Goal: Task Accomplishment & Management: Manage account settings

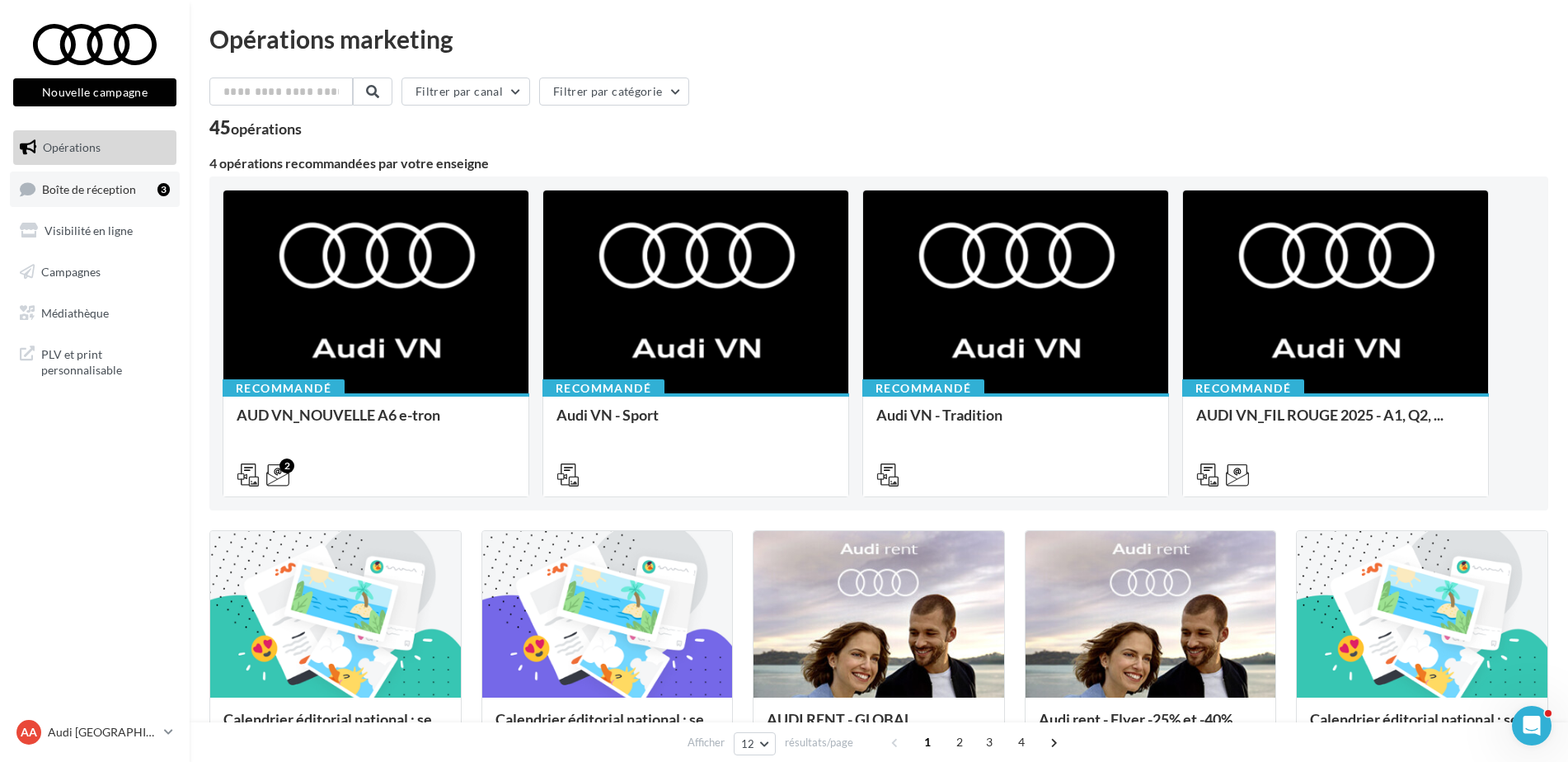
click at [103, 199] on link "Boîte de réception 3" at bounding box center [94, 189] width 170 height 36
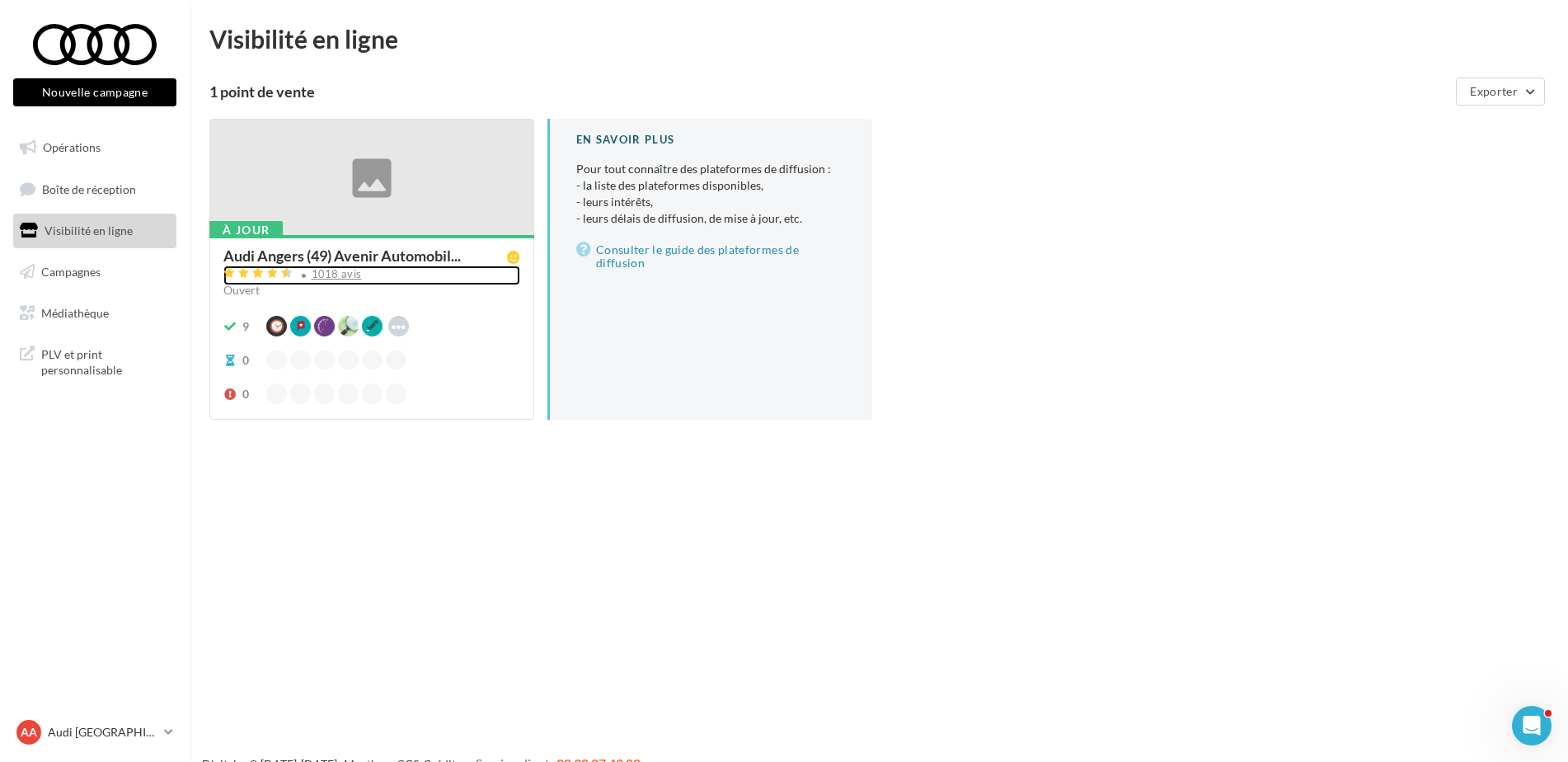
click at [336, 273] on div "1018 avis" at bounding box center [337, 275] width 50 height 11
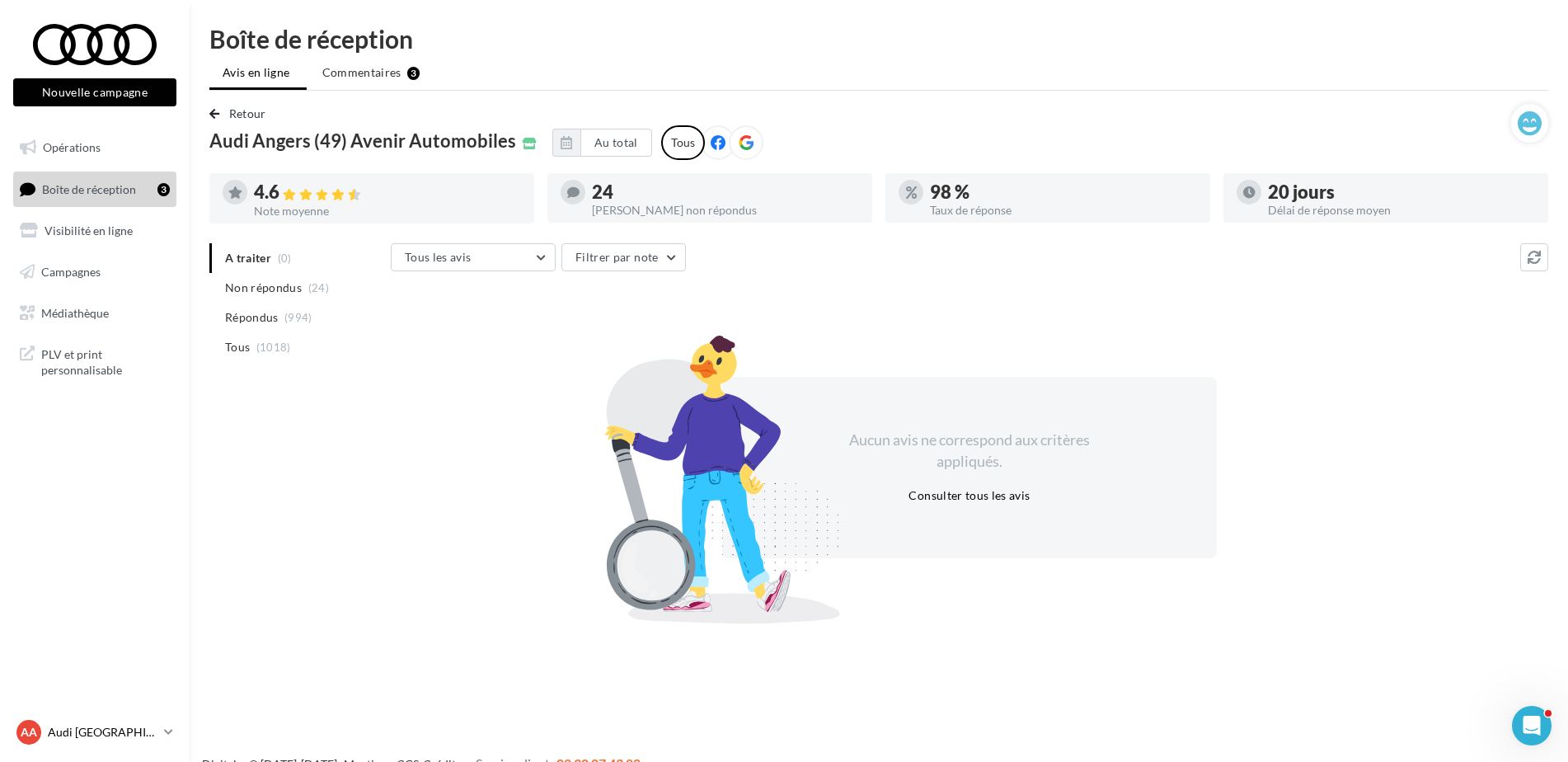
click at [47, 728] on div "AA Audi ANGERS audi-ange-tar" at bounding box center [86, 732] width 141 height 25
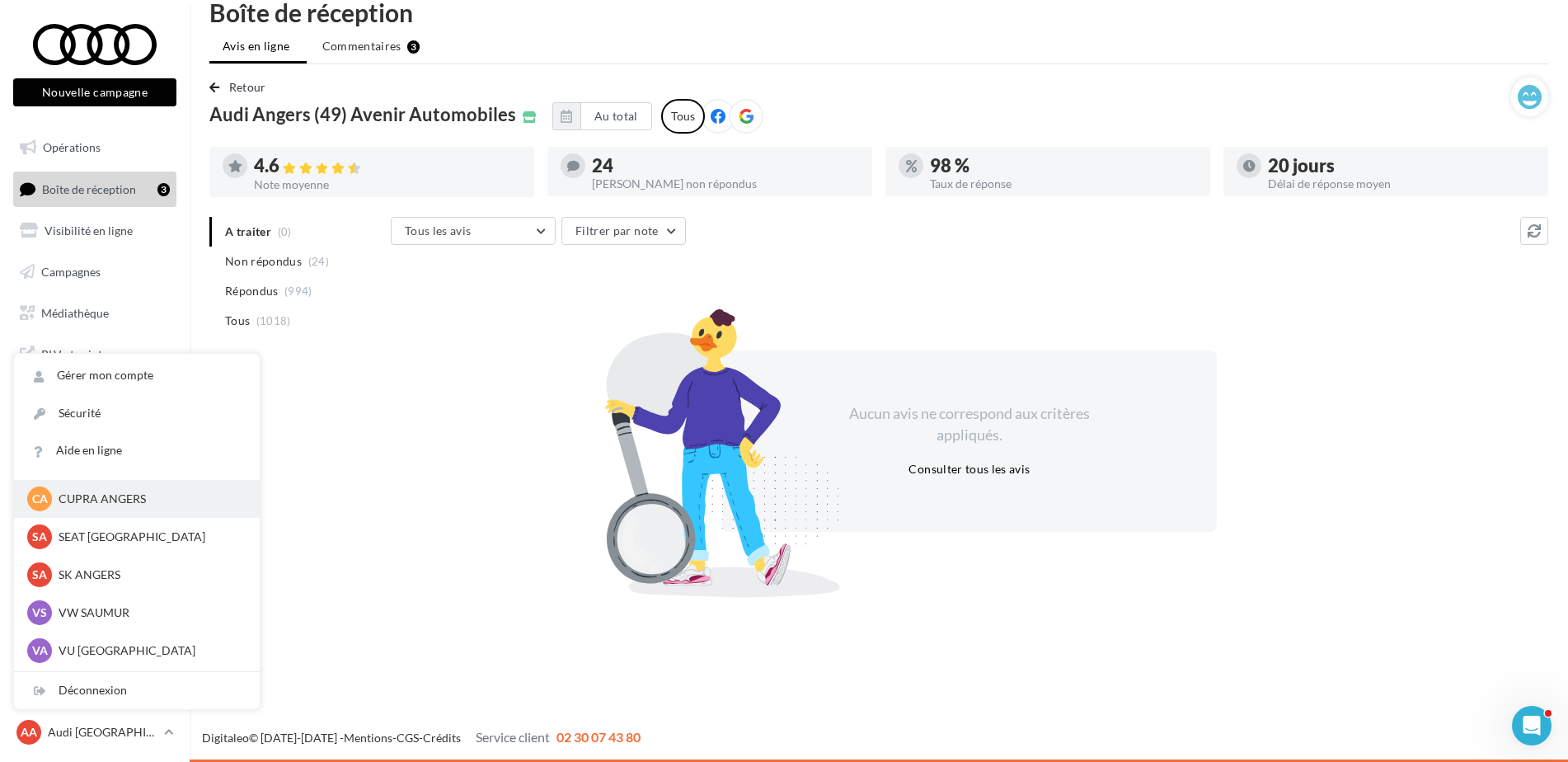
scroll to position [152, 0]
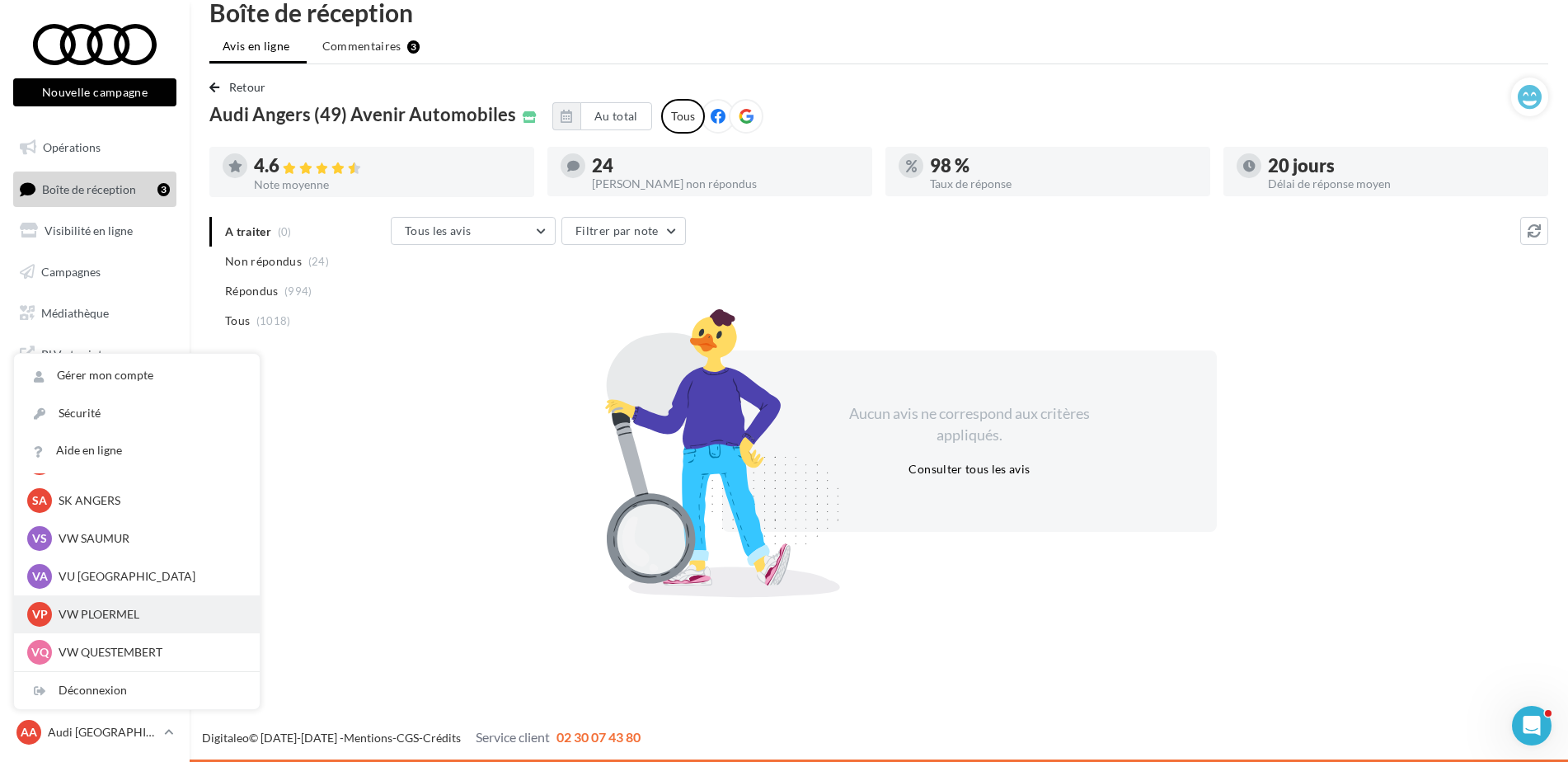
click at [107, 609] on p "VW PLOERMEL" at bounding box center [149, 614] width 181 height 16
